Goal: Information Seeking & Learning: Find specific fact

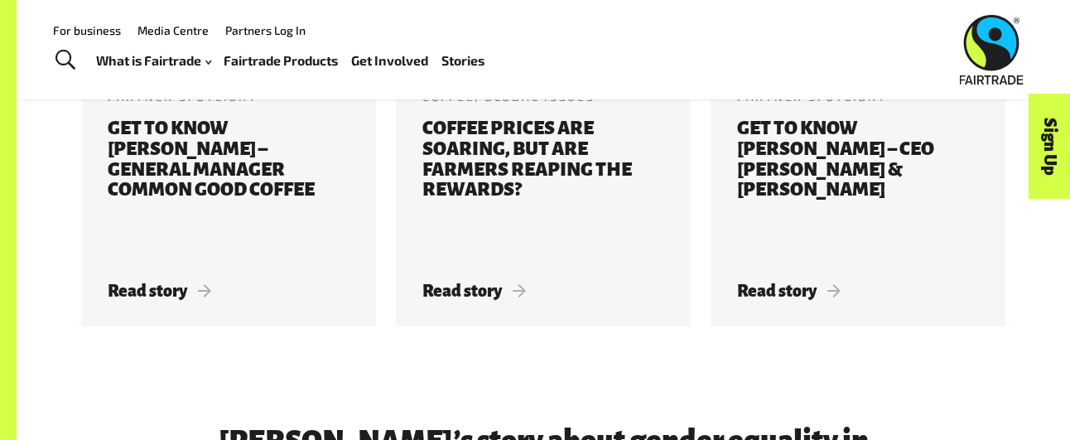
scroll to position [1853, 0]
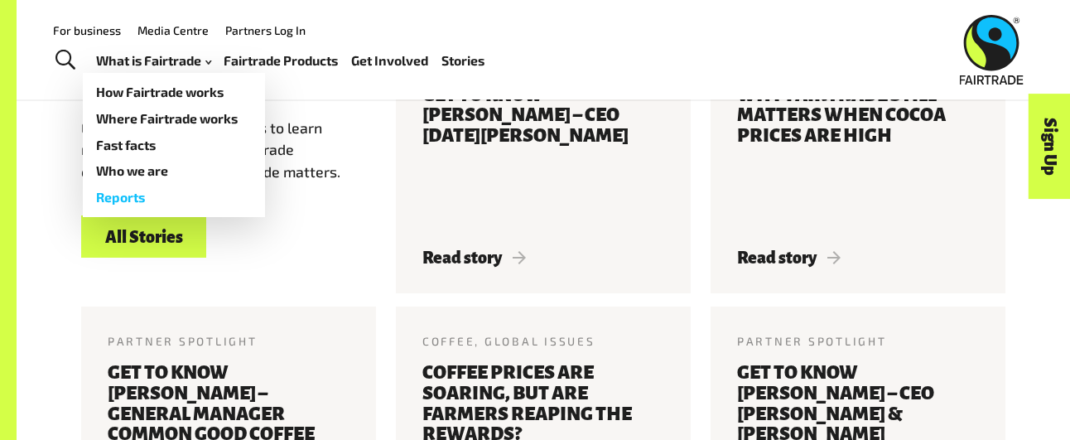
click at [125, 198] on link "Reports" at bounding box center [174, 197] width 182 height 26
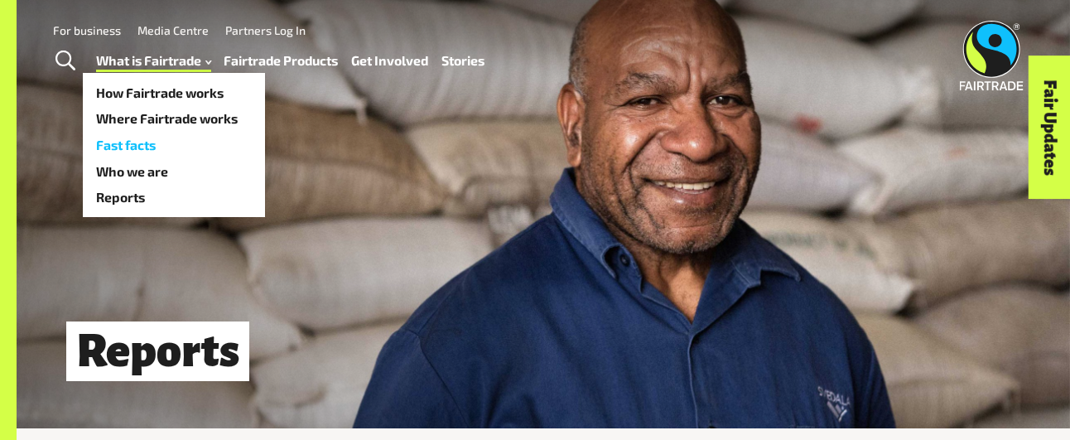
click at [137, 137] on link "Fast facts" at bounding box center [174, 145] width 182 height 26
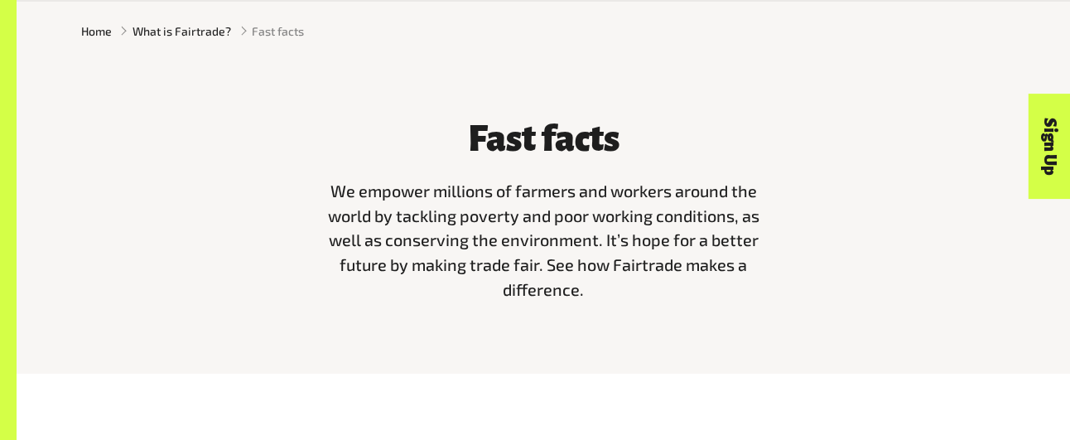
scroll to position [434, 0]
